Goal: Information Seeking & Learning: Learn about a topic

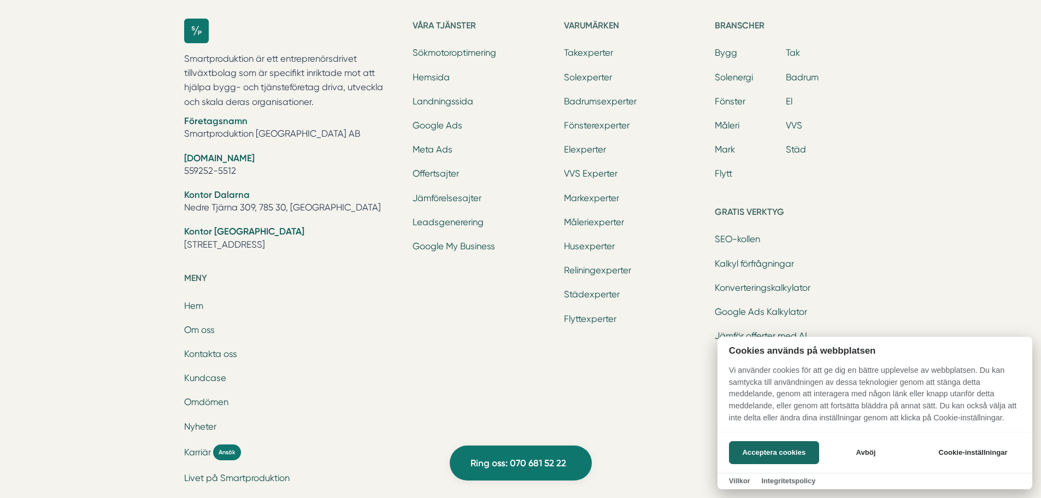
scroll to position [3580, 0]
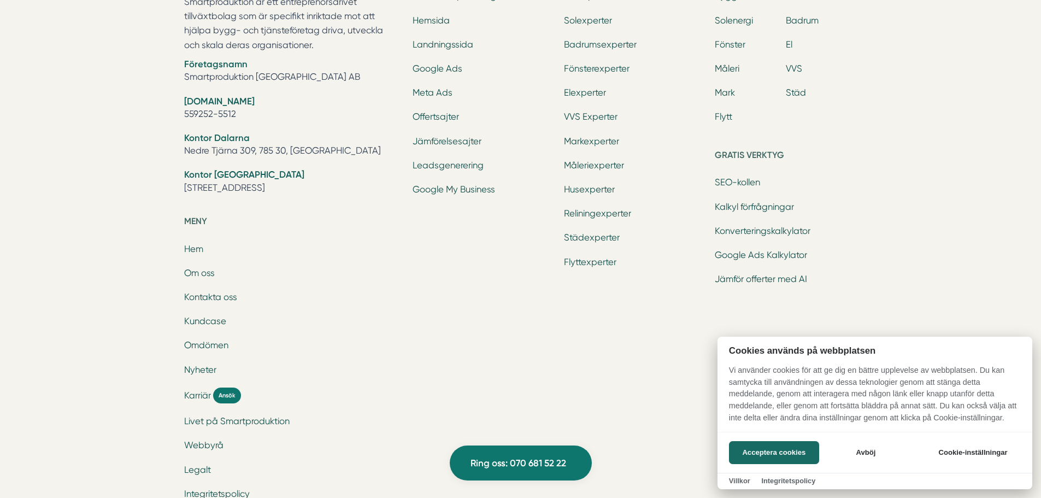
click at [724, 68] on div at bounding box center [520, 249] width 1041 height 498
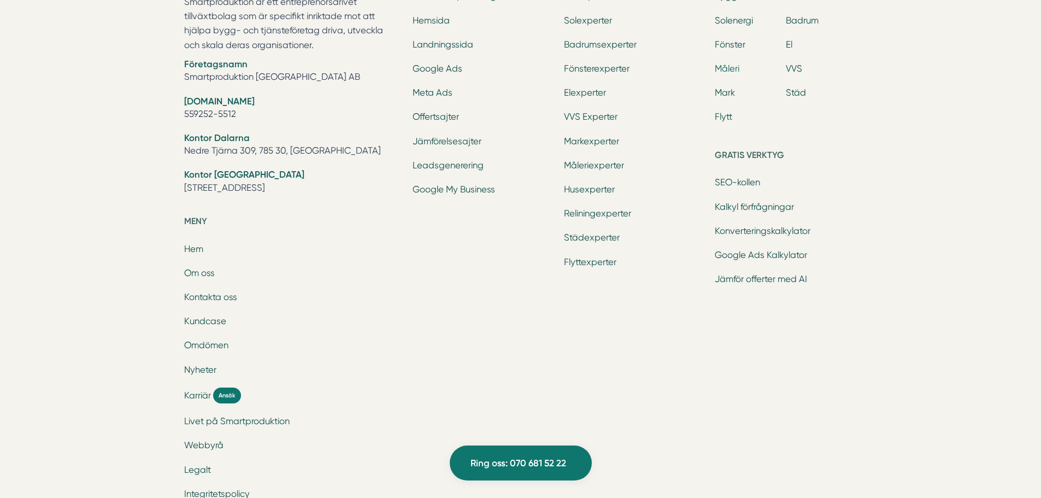
click at [724, 68] on link "Måleri" at bounding box center [726, 68] width 25 height 10
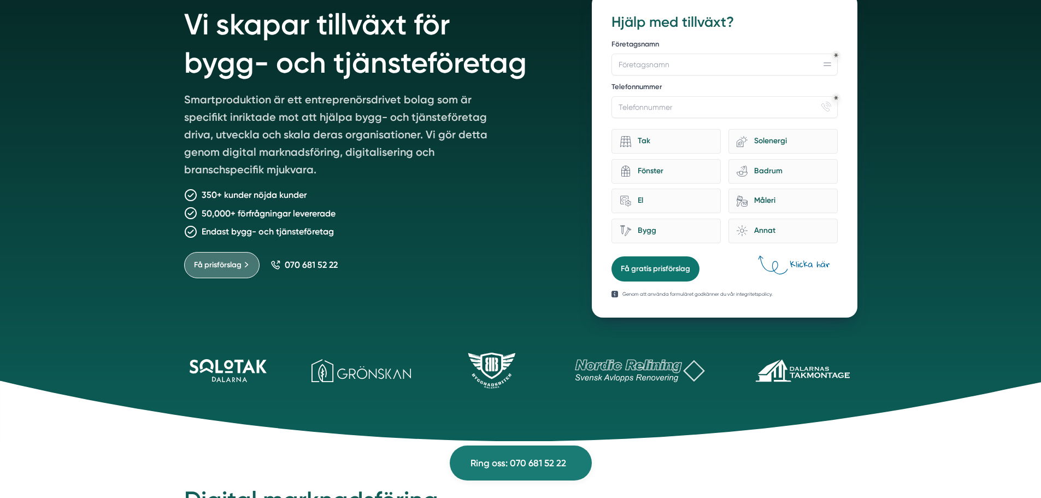
scroll to position [0, 0]
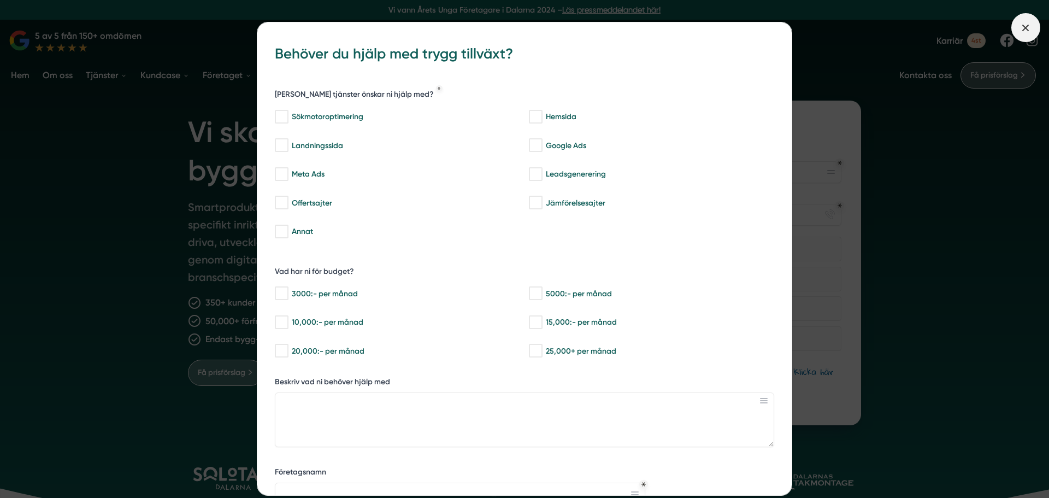
click at [1027, 26] on line at bounding box center [1026, 28] width 6 height 6
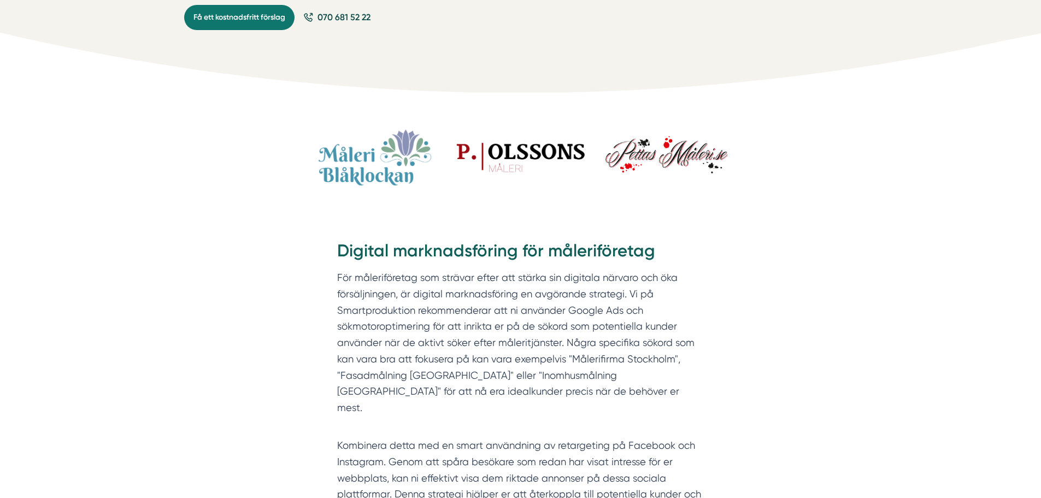
scroll to position [382, 0]
